Goal: Communication & Community: Answer question/provide support

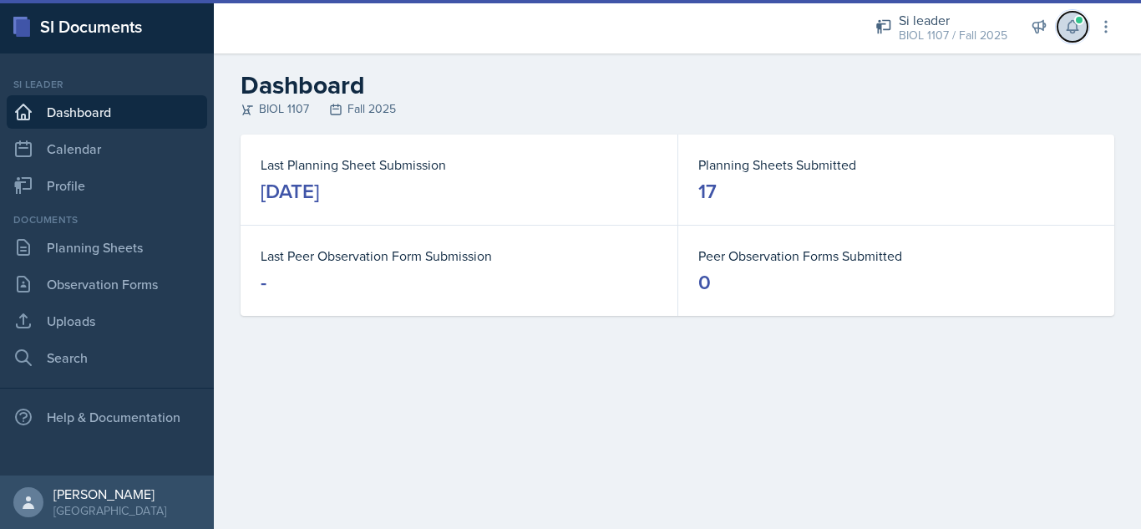
click at [1074, 29] on icon at bounding box center [1072, 26] width 17 height 17
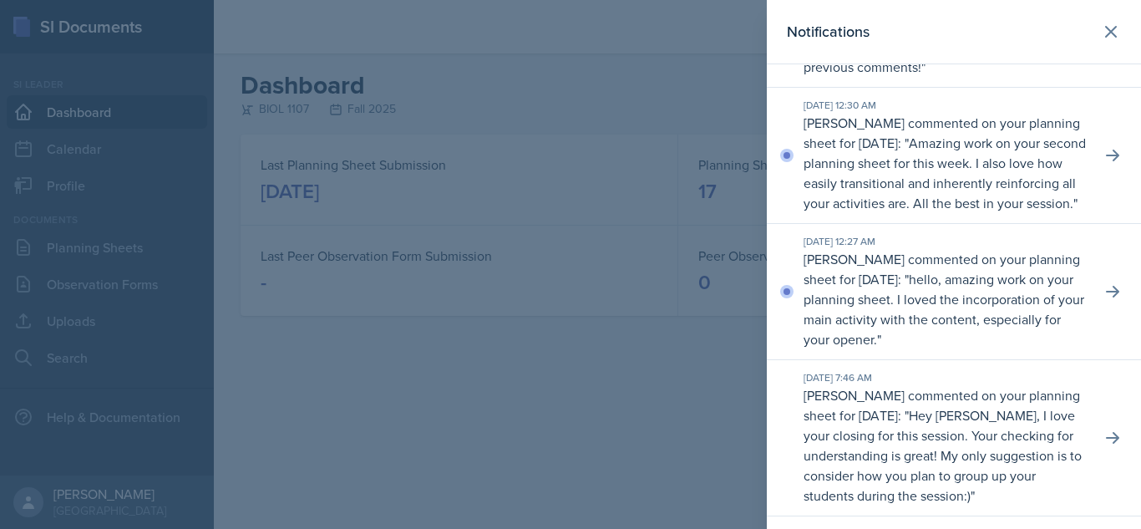
scroll to position [211, 0]
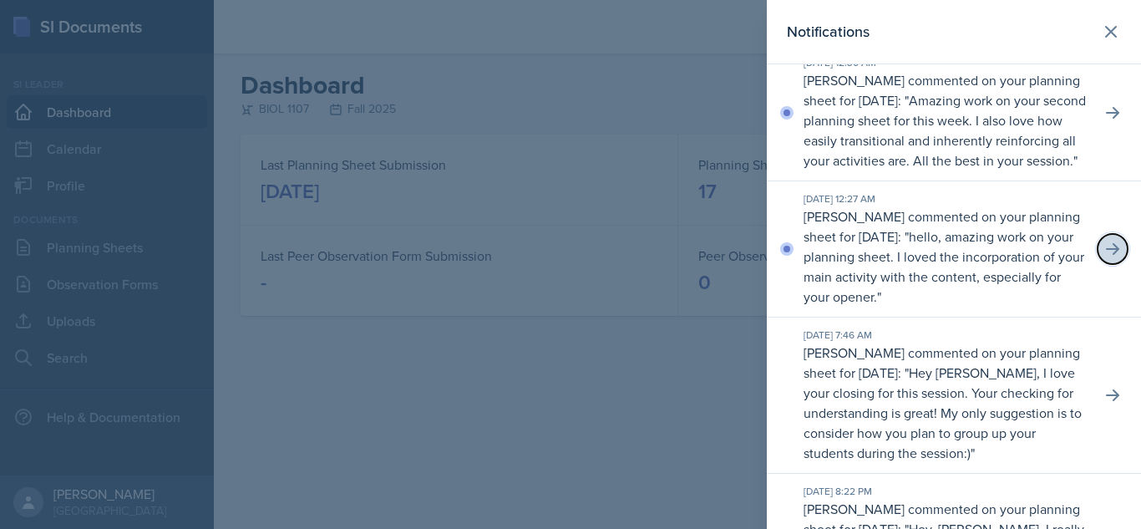
click at [1104, 257] on icon at bounding box center [1112, 249] width 17 height 17
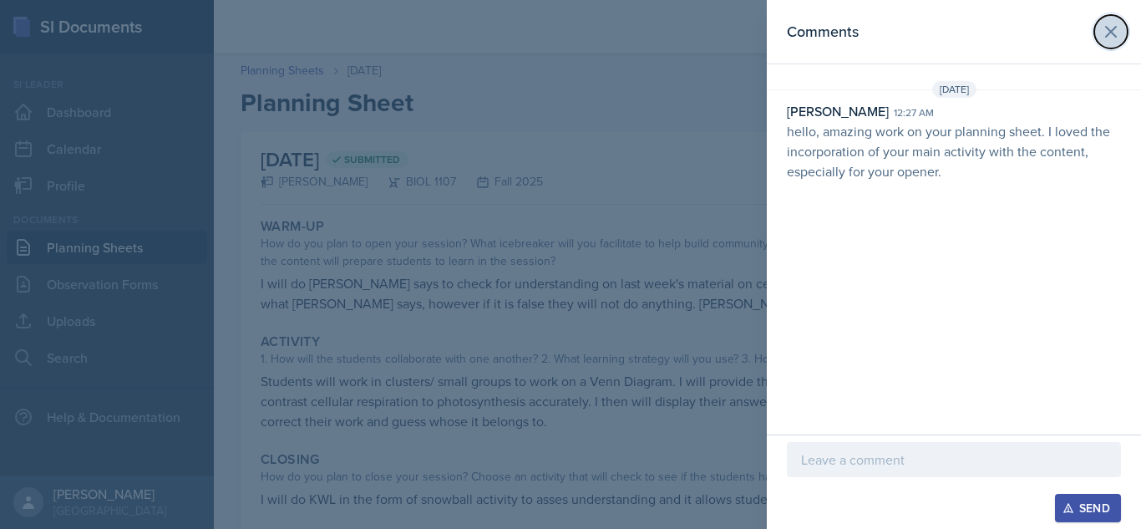
click at [1108, 31] on icon at bounding box center [1111, 32] width 20 height 20
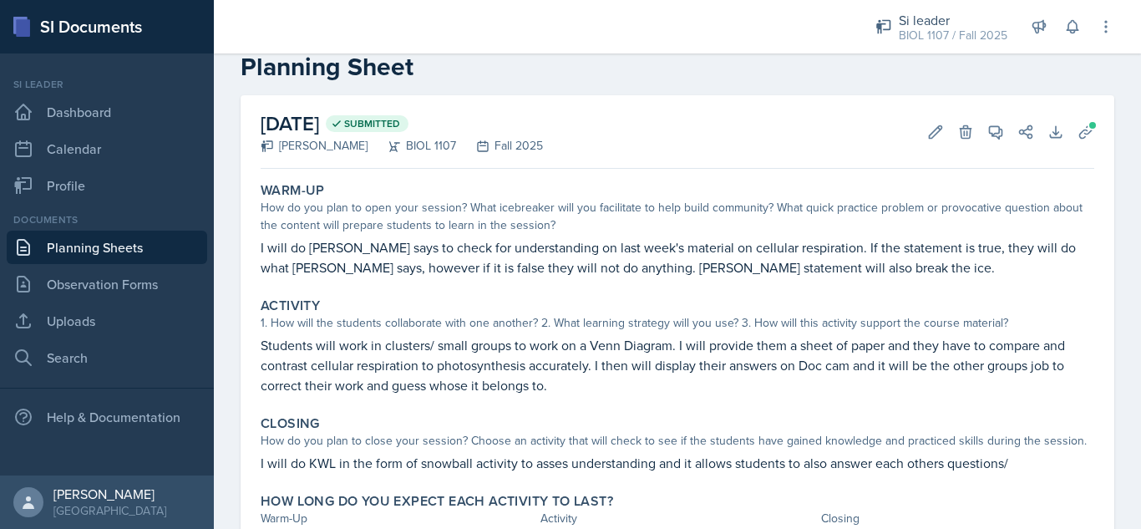
scroll to position [38, 0]
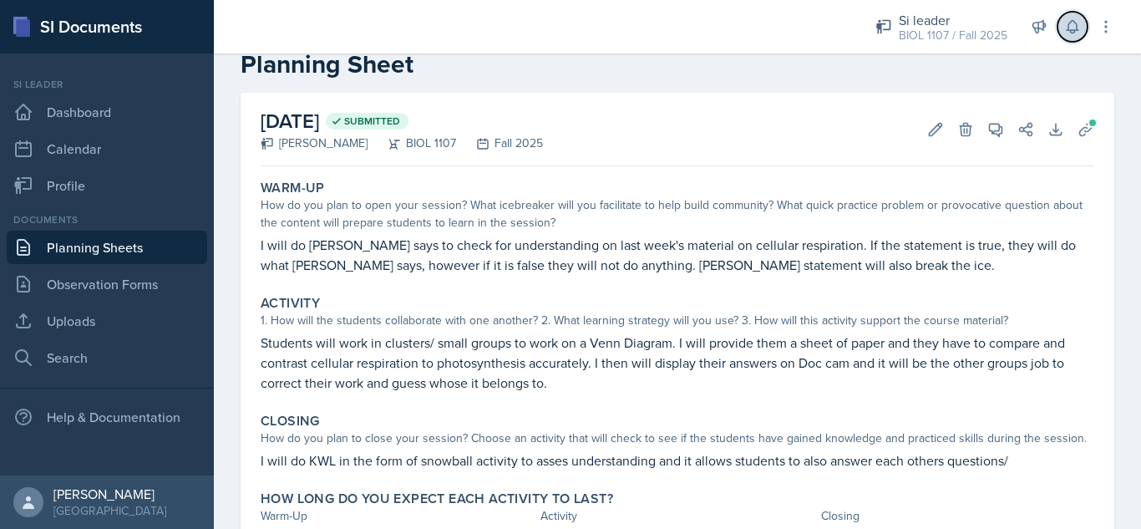
click at [1066, 35] on button at bounding box center [1072, 27] width 30 height 30
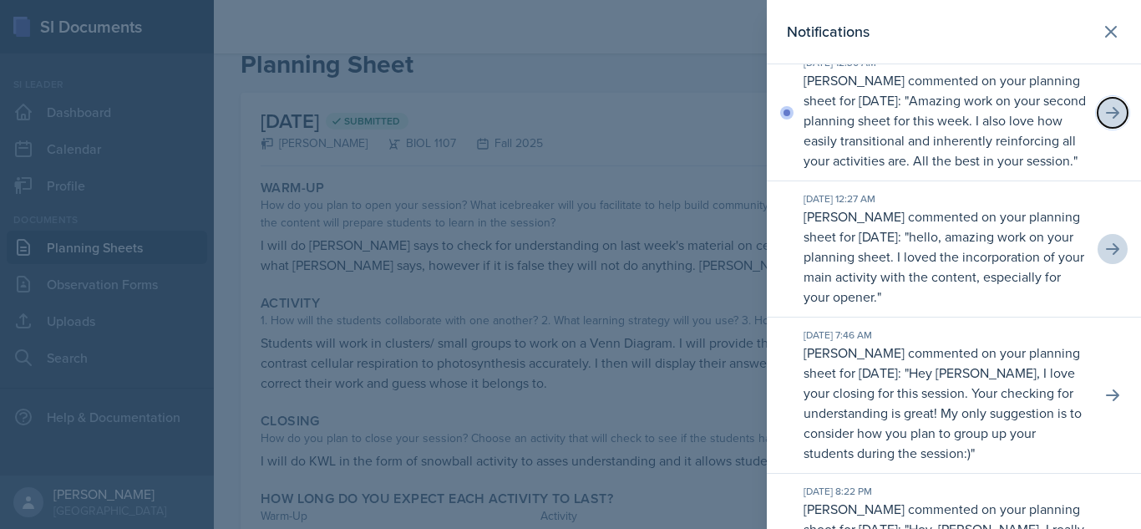
click at [1104, 121] on icon at bounding box center [1112, 112] width 17 height 17
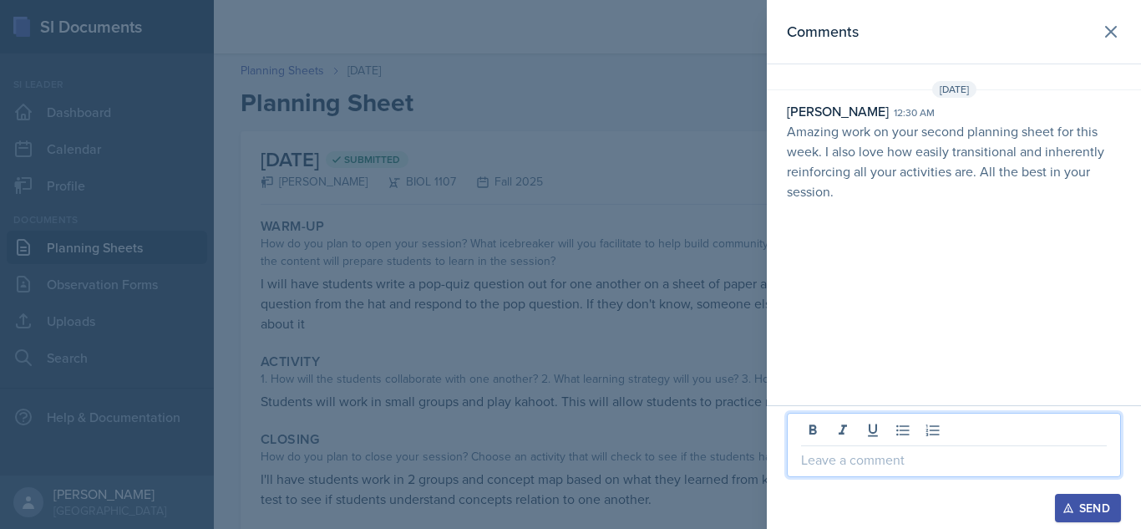
click at [925, 452] on p at bounding box center [954, 459] width 306 height 20
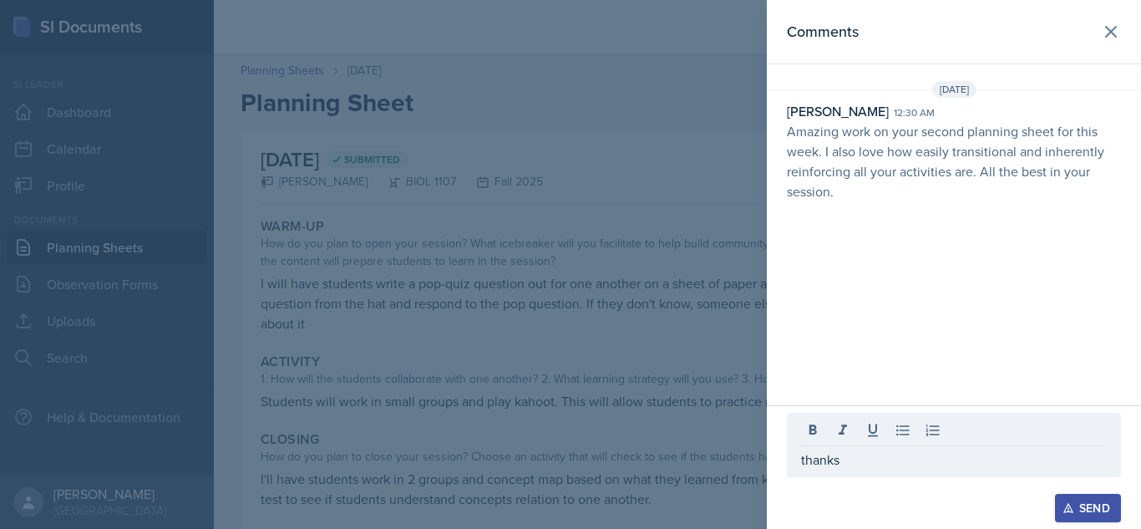
click at [1111, 499] on button "Send" at bounding box center [1088, 508] width 66 height 28
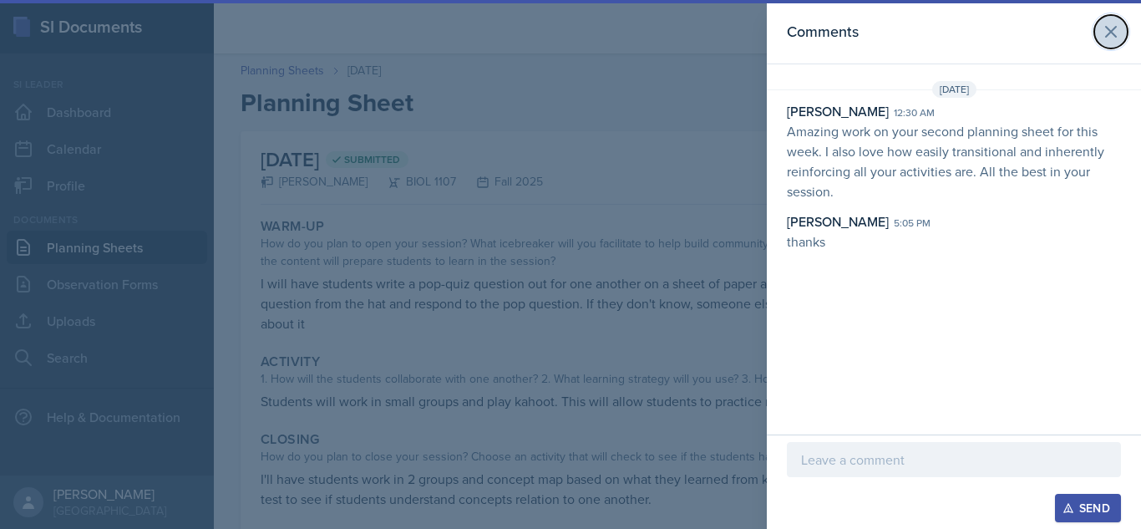
click at [1109, 31] on icon at bounding box center [1111, 32] width 10 height 10
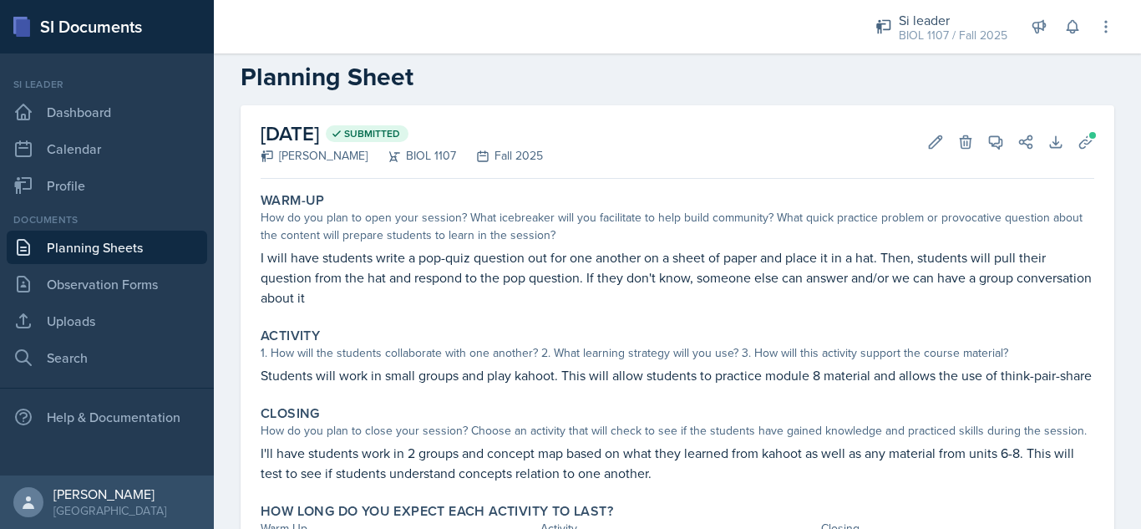
scroll to position [23, 0]
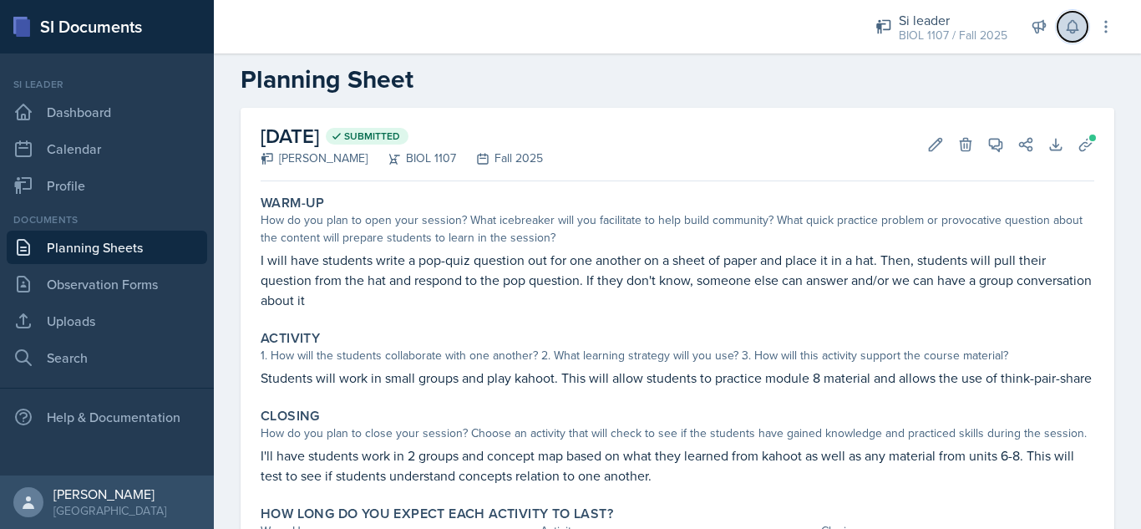
click at [1072, 26] on icon at bounding box center [1072, 26] width 17 height 17
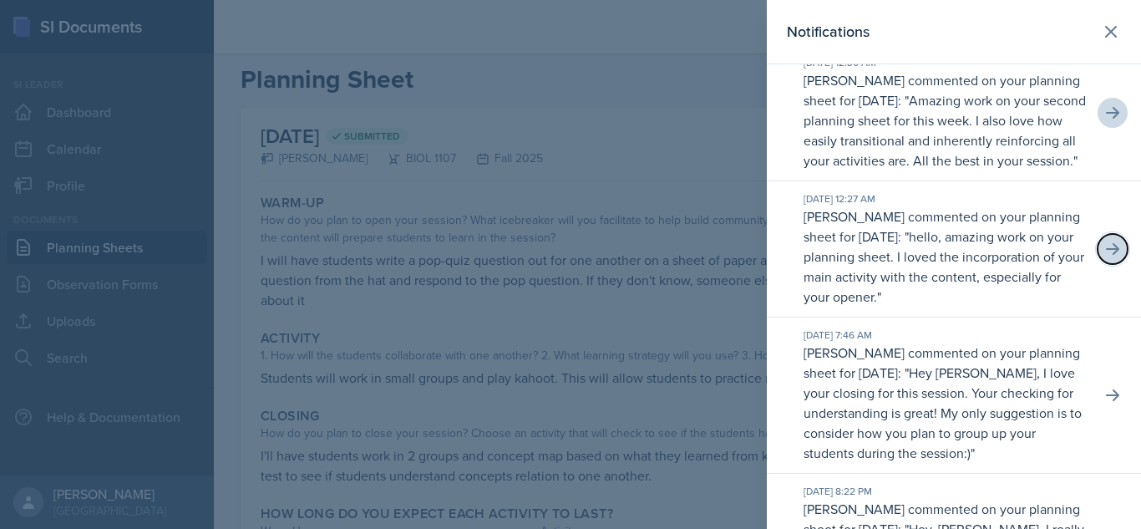
click at [1106, 264] on button at bounding box center [1112, 249] width 30 height 30
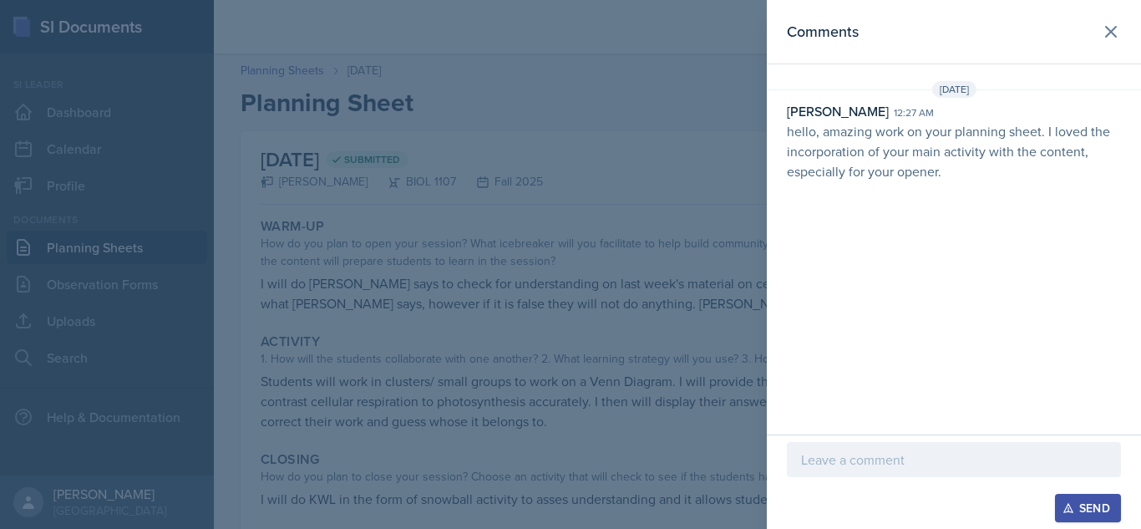
click at [925, 462] on p at bounding box center [954, 459] width 306 height 20
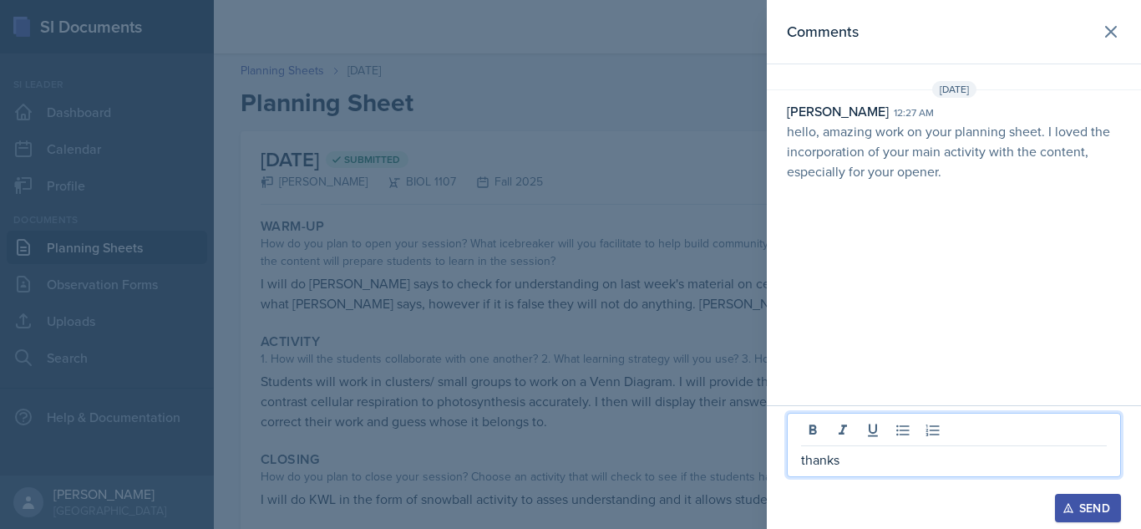
click at [1068, 499] on icon "button" at bounding box center [1068, 508] width 12 height 12
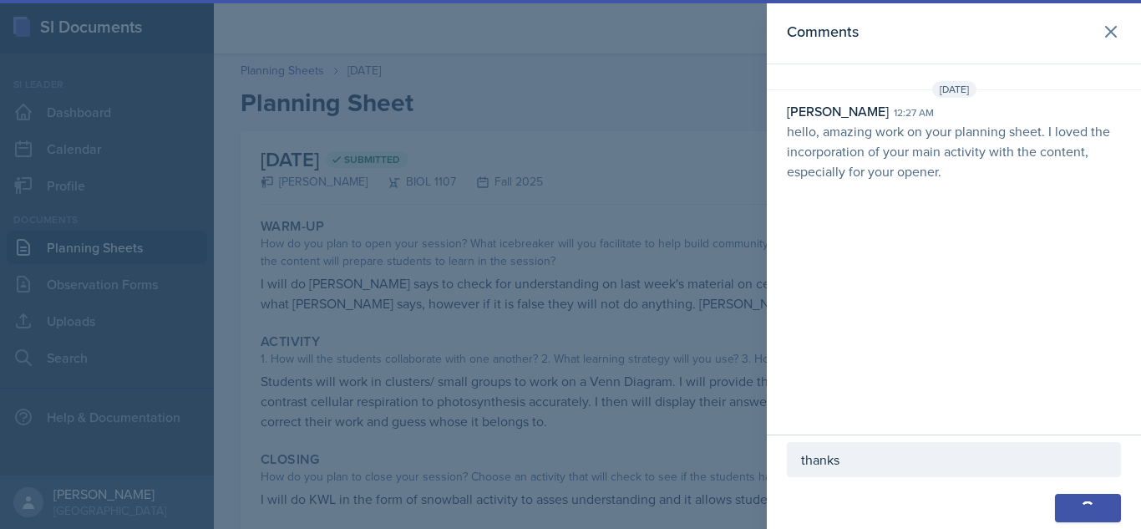
click at [1068, 499] on button "Send" at bounding box center [1088, 508] width 66 height 28
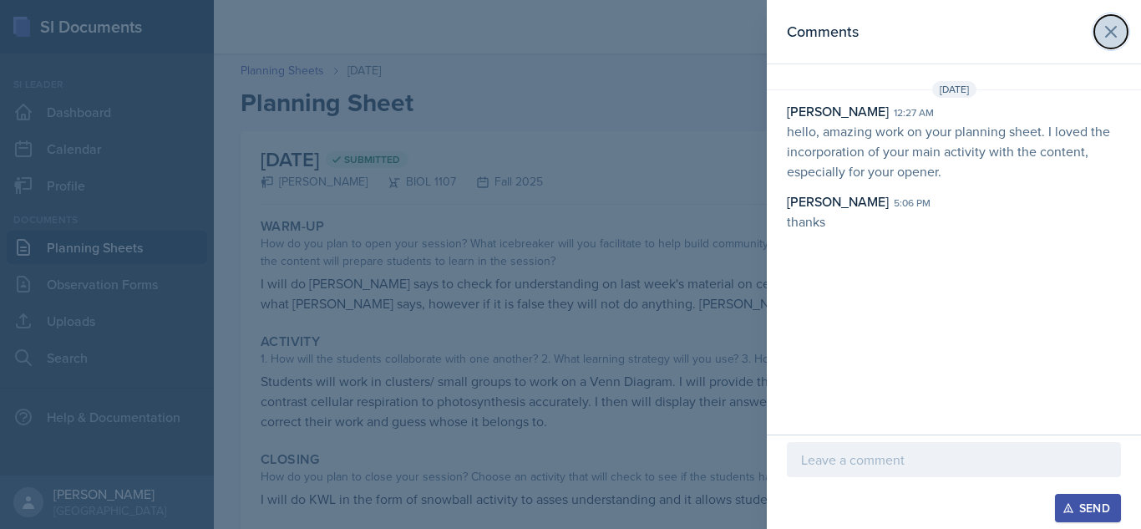
click at [1107, 28] on icon at bounding box center [1111, 32] width 10 height 10
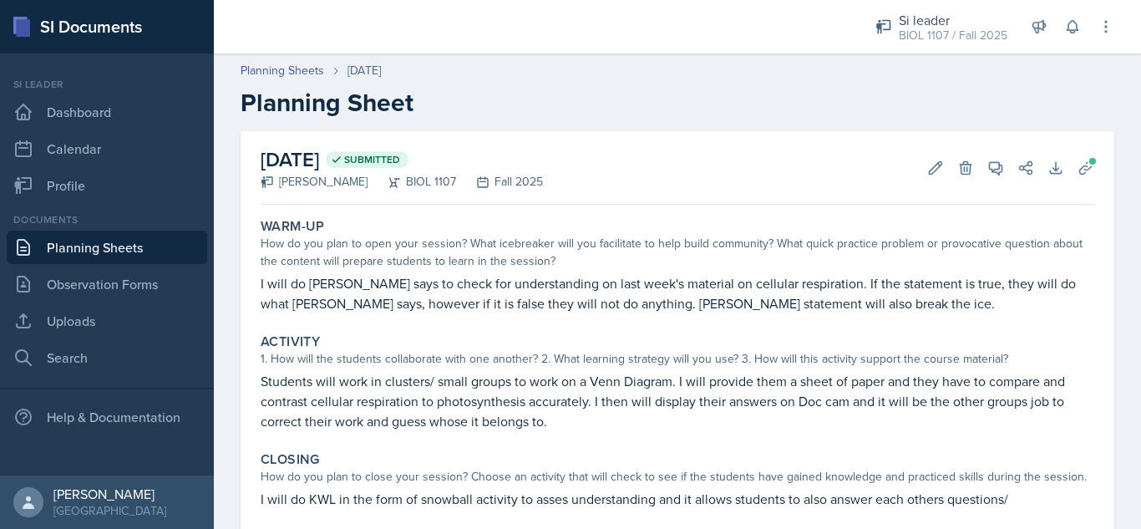
click at [1055, 33] on div "Si leader BIOL 1107 / Fall 2025 Si leader CHEM 3362 / Summer 2025 Si leader CHE…" at bounding box center [983, 26] width 262 height 53
click at [1069, 33] on icon at bounding box center [1072, 26] width 17 height 17
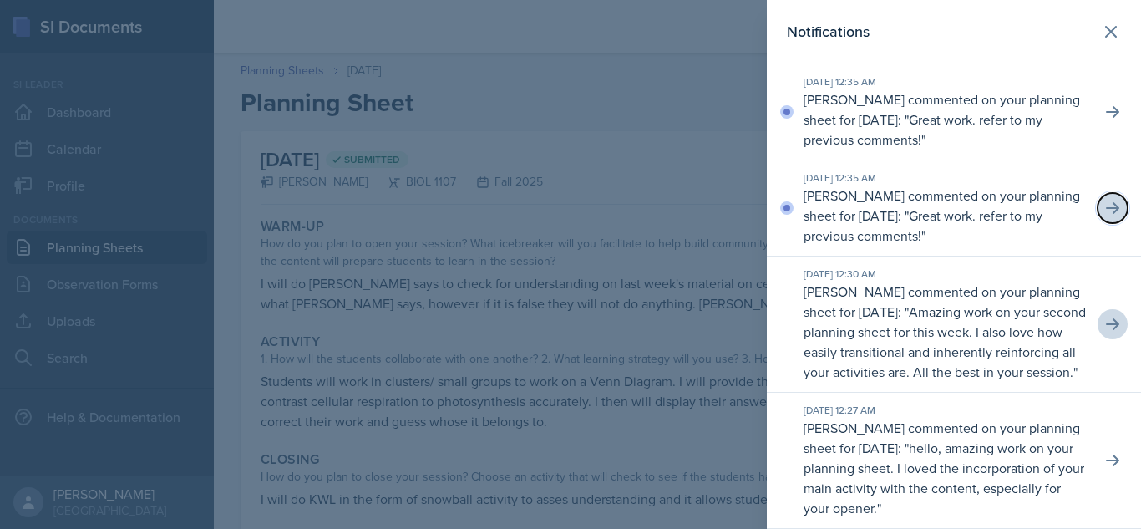
click at [1097, 204] on button at bounding box center [1112, 208] width 30 height 30
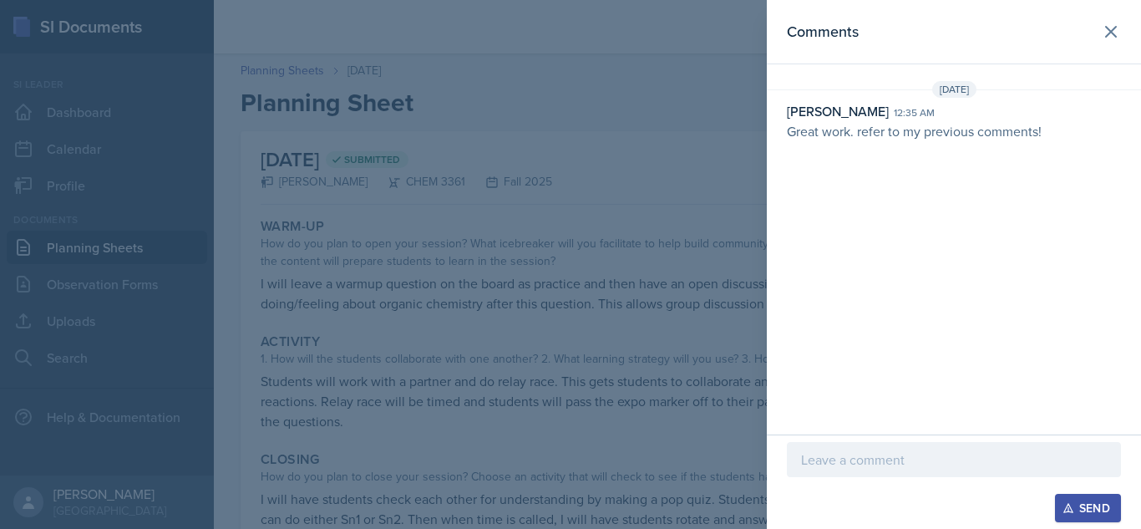
click at [848, 461] on p at bounding box center [954, 459] width 306 height 20
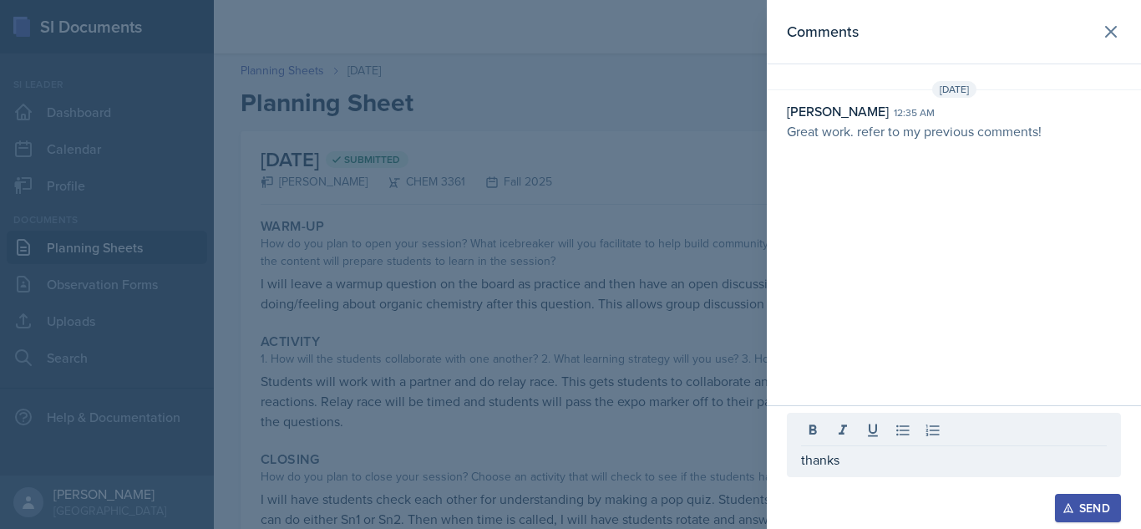
click at [1074, 499] on div "Send" at bounding box center [1088, 507] width 44 height 13
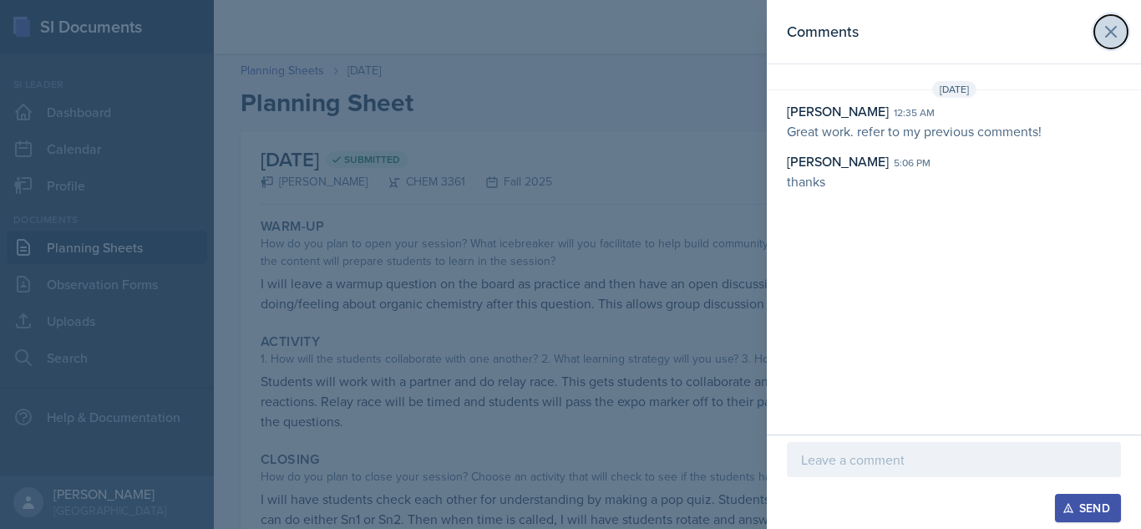
click at [1113, 33] on icon at bounding box center [1111, 32] width 10 height 10
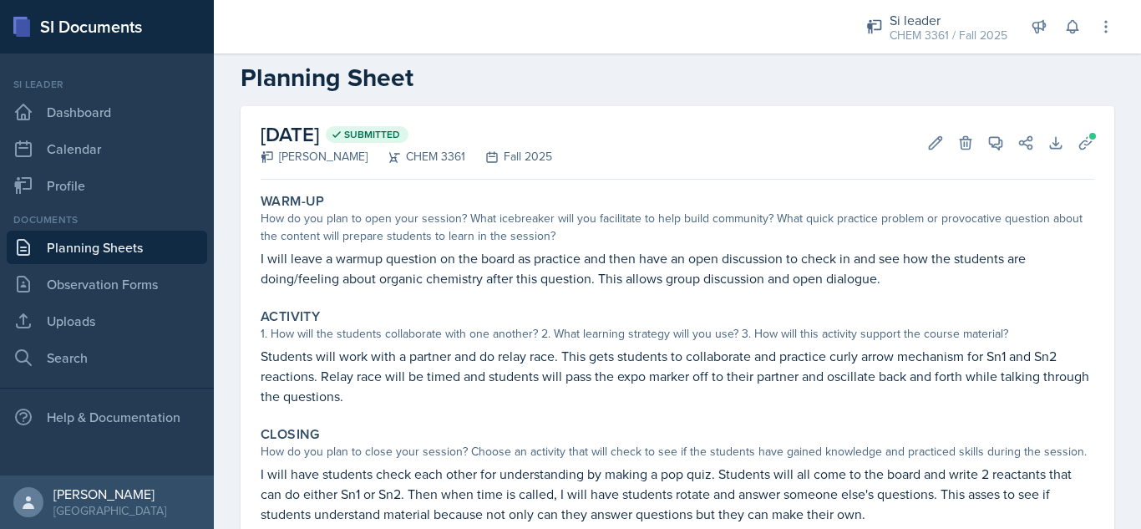
scroll to position [16, 0]
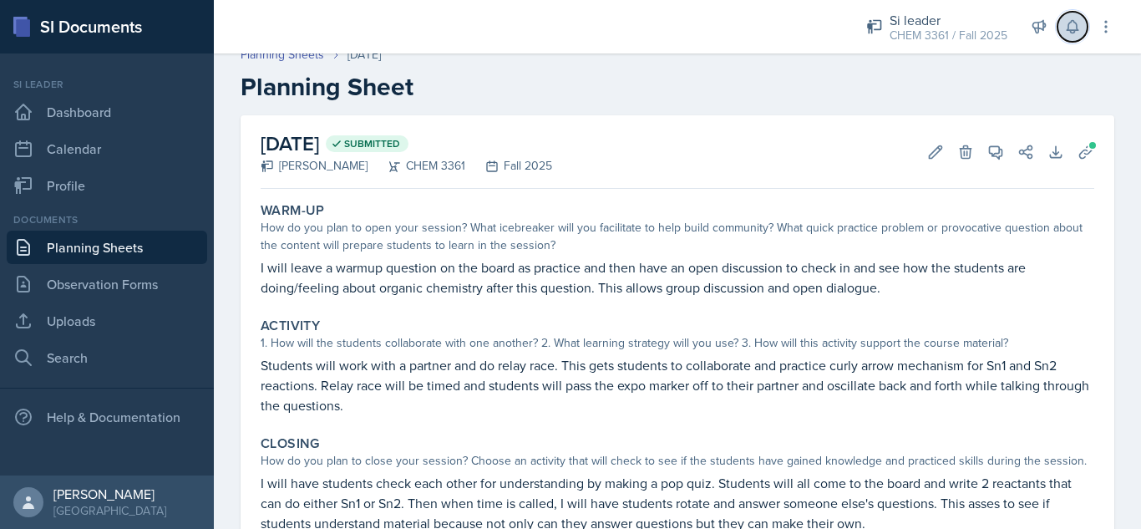
click at [1065, 34] on icon at bounding box center [1072, 26] width 17 height 17
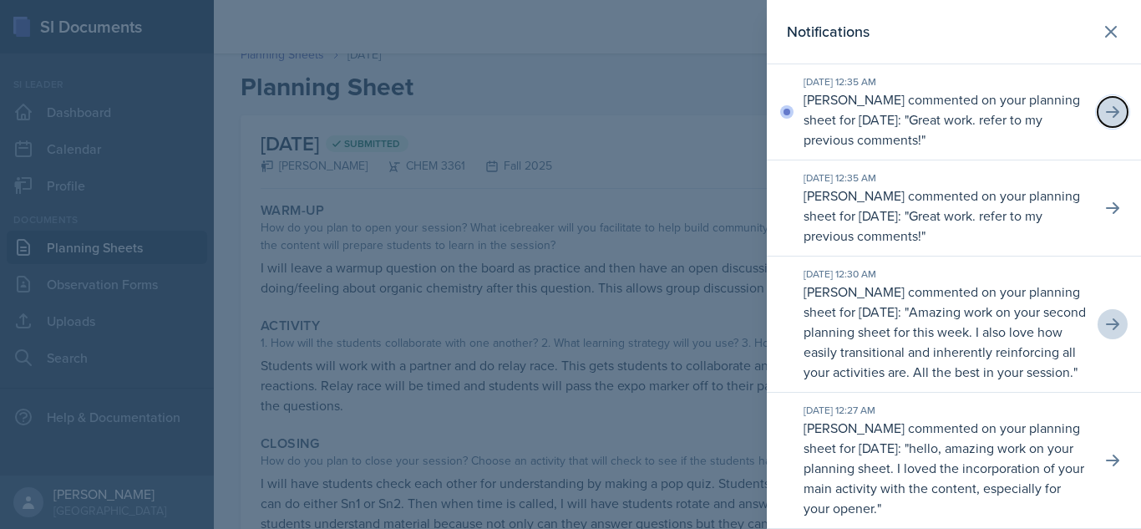
click at [1110, 107] on button at bounding box center [1112, 112] width 30 height 30
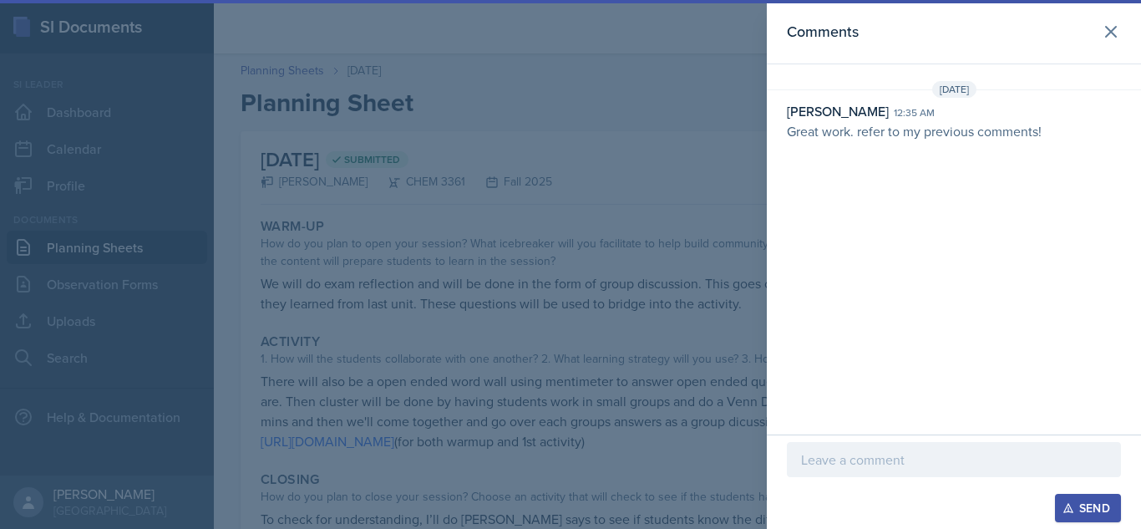
click at [871, 470] on div at bounding box center [954, 459] width 334 height 35
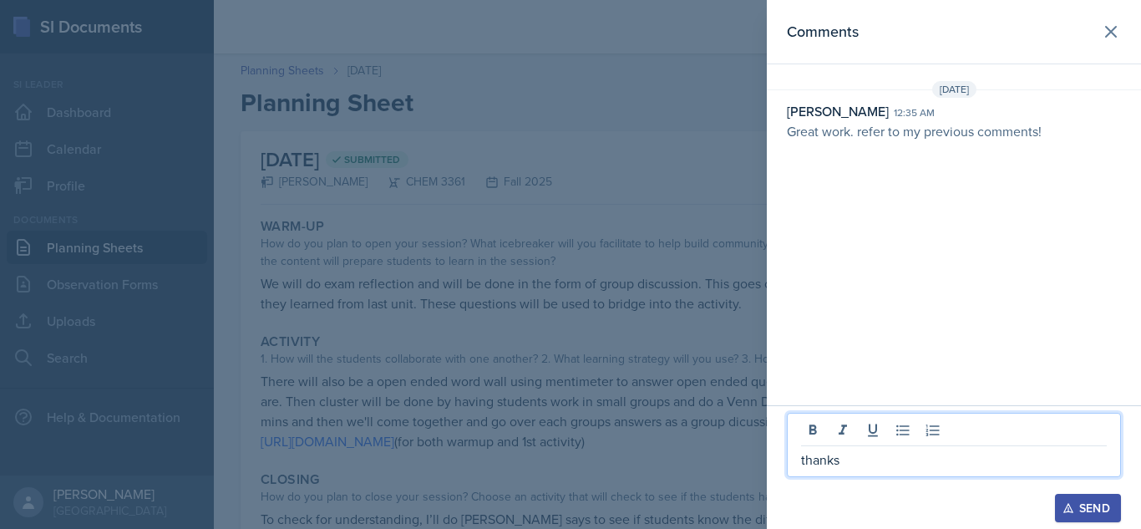
click at [1078, 499] on div "Send" at bounding box center [1088, 507] width 44 height 13
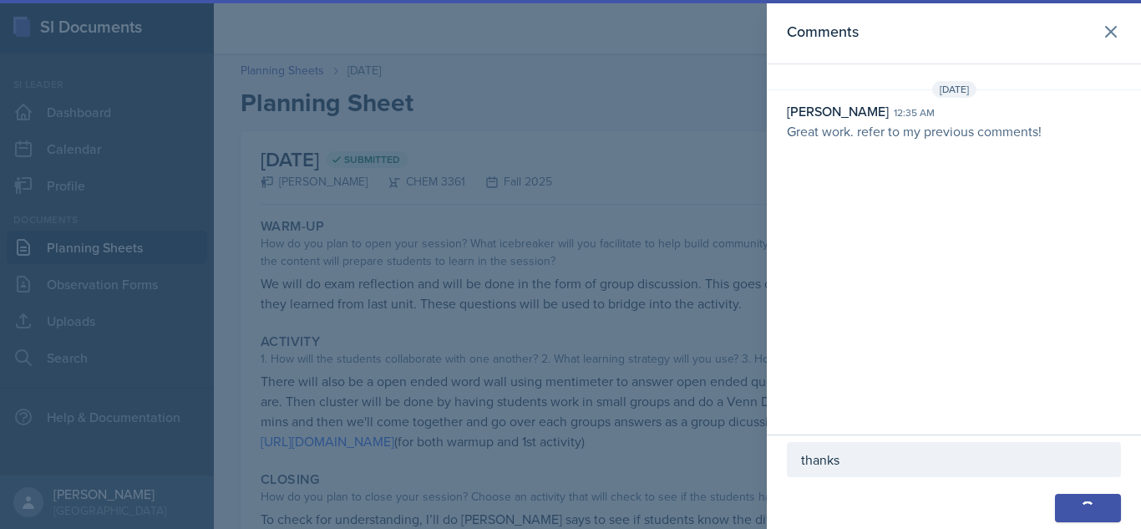
click at [1098, 499] on button "Send" at bounding box center [1088, 508] width 66 height 28
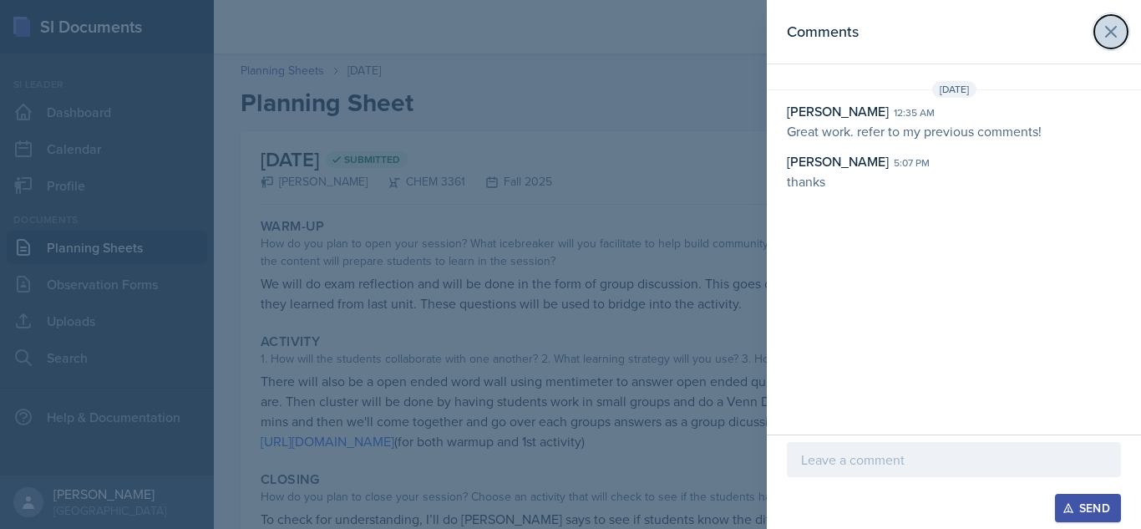
click at [1115, 27] on icon at bounding box center [1111, 32] width 10 height 10
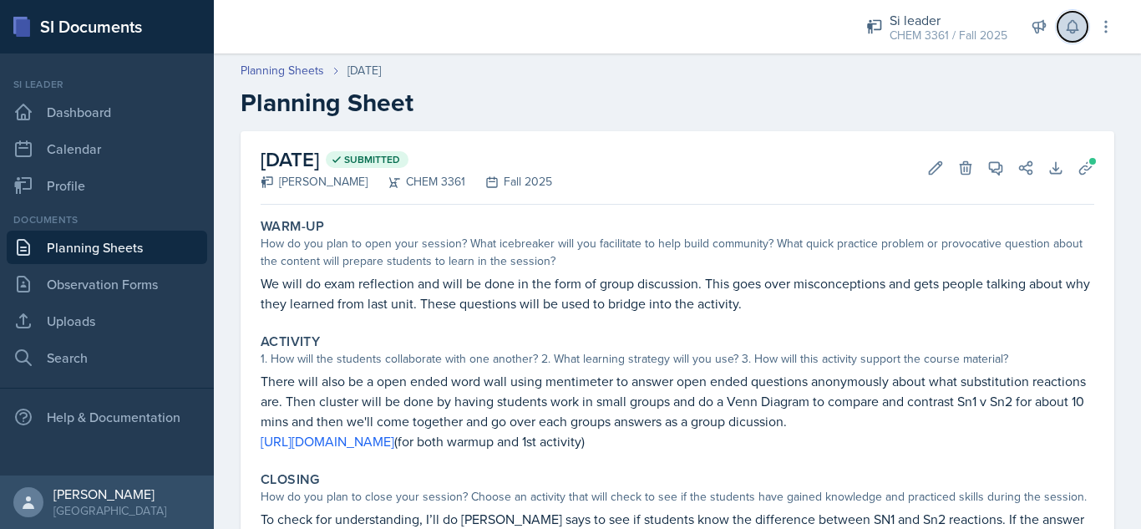
click at [1066, 28] on icon at bounding box center [1072, 26] width 17 height 17
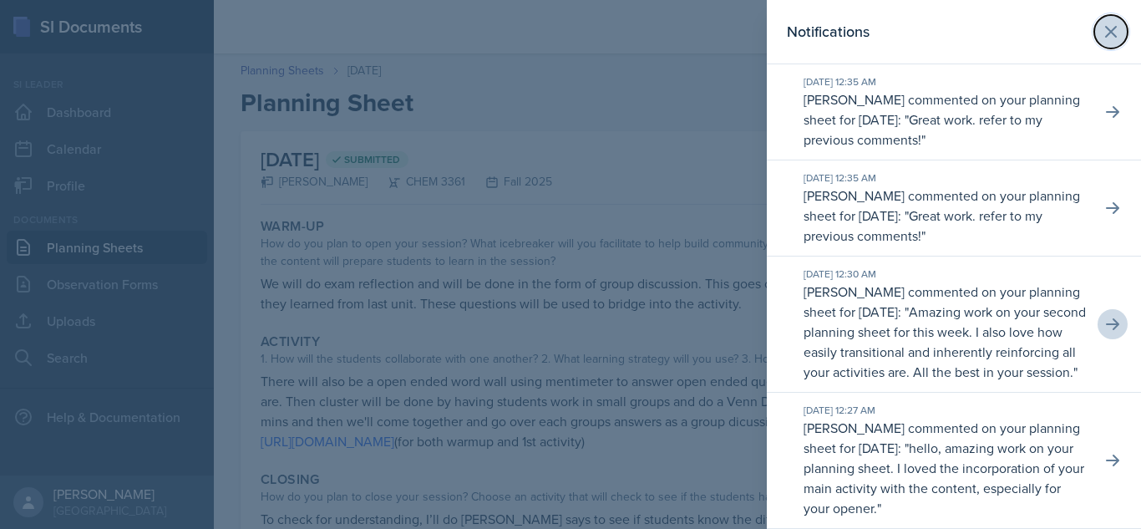
click at [1101, 38] on icon at bounding box center [1111, 32] width 20 height 20
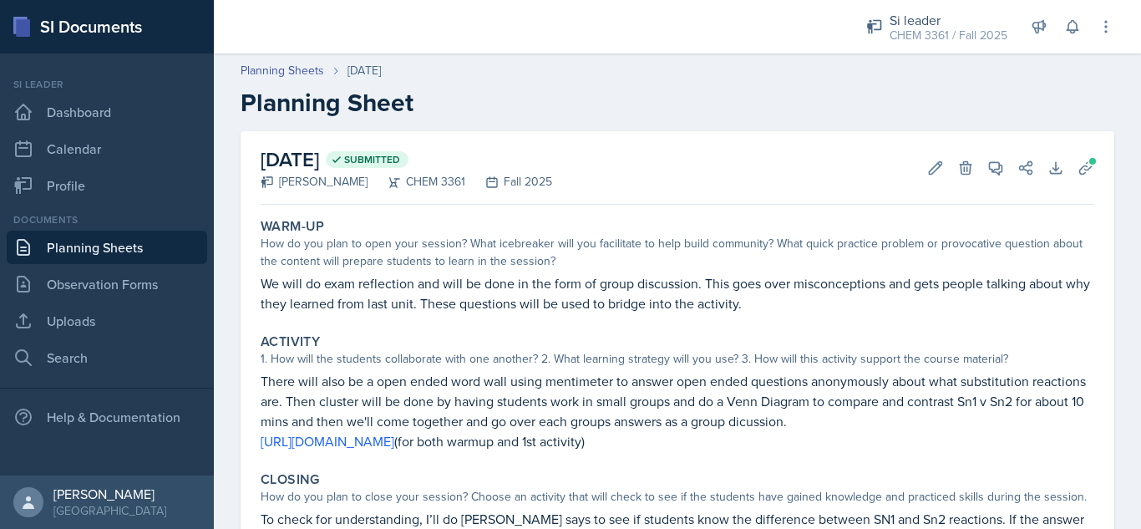
click at [122, 243] on link "Planning Sheets" at bounding box center [107, 247] width 200 height 33
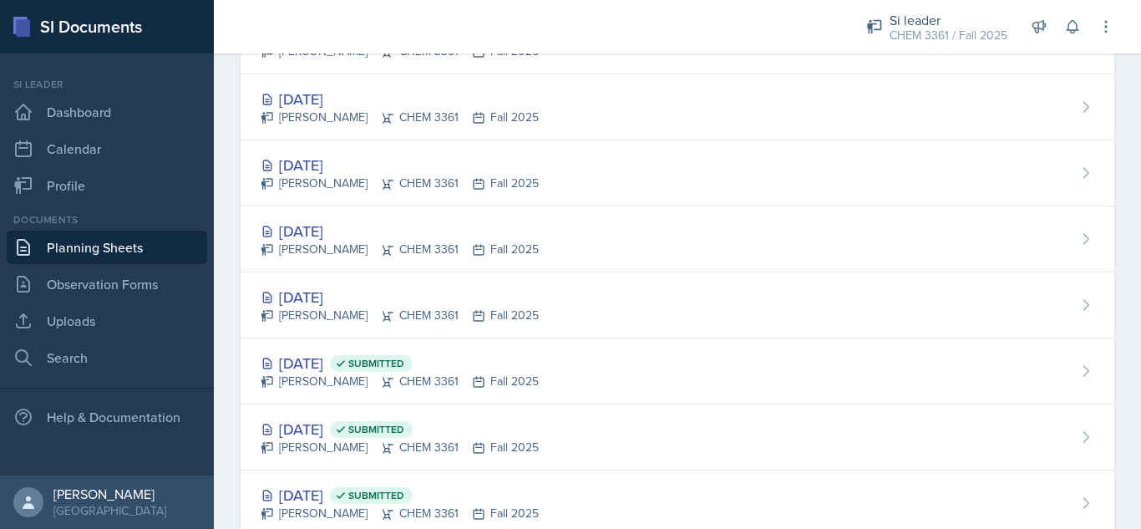
scroll to position [494, 0]
